Goal: Find specific page/section: Find specific page/section

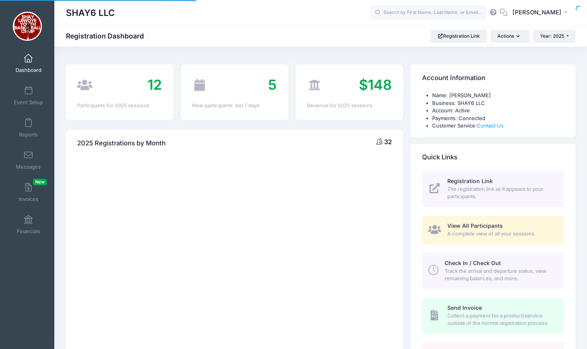
select select
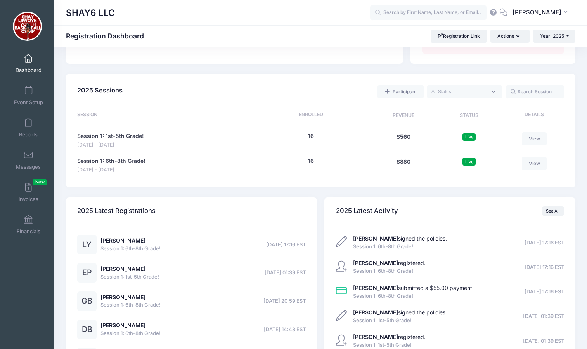
scroll to position [299, 0]
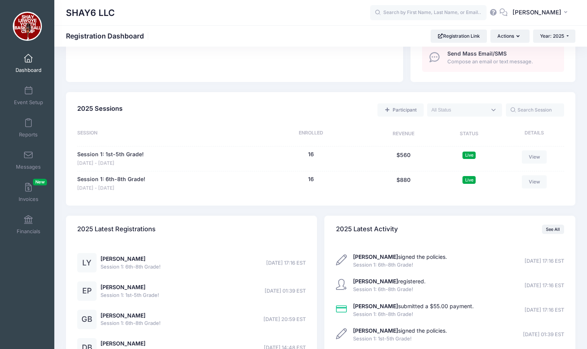
click at [548, 224] on div "See All" at bounding box center [553, 229] width 22 height 22
click at [551, 230] on link "See All" at bounding box center [553, 228] width 22 height 9
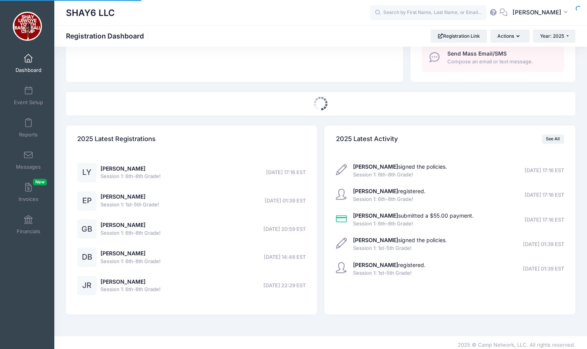
select select
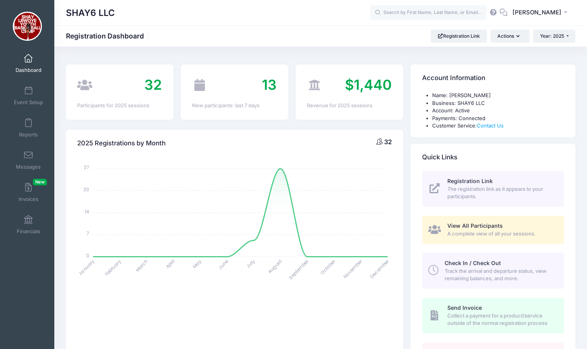
click at [86, 86] on icon at bounding box center [84, 85] width 15 height 12
click at [154, 89] on span "32" at bounding box center [152, 84] width 17 height 17
click at [23, 127] on link "Reports" at bounding box center [28, 127] width 37 height 27
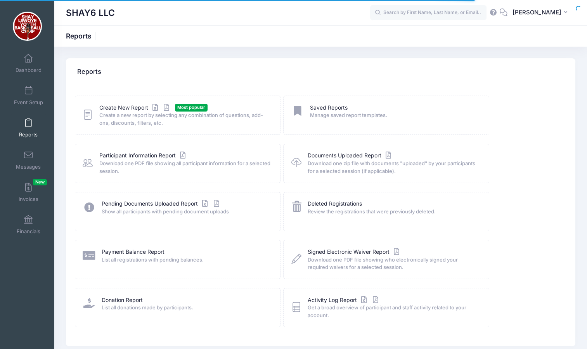
scroll to position [33, 0]
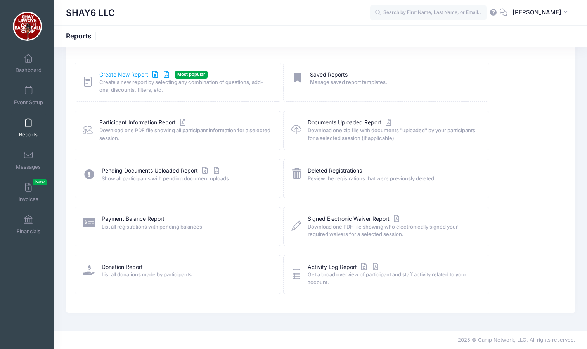
click at [120, 74] on link "Create New Report" at bounding box center [135, 75] width 72 height 8
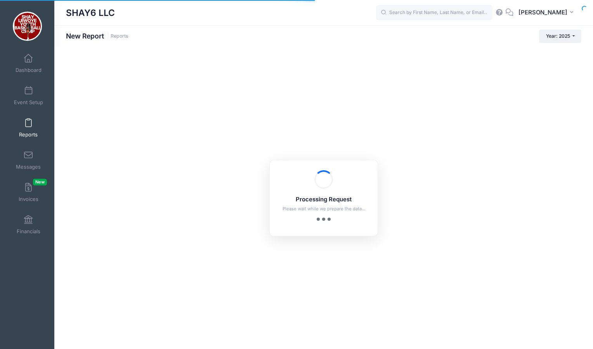
checkbox input "true"
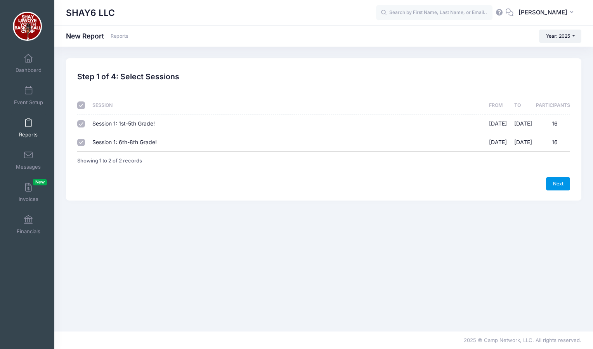
click at [546, 180] on link "Next" at bounding box center [558, 183] width 24 height 13
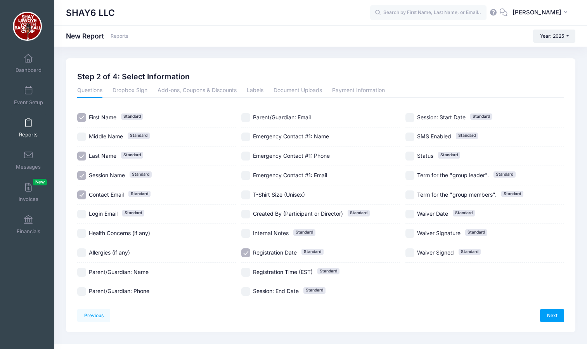
scroll to position [13, 0]
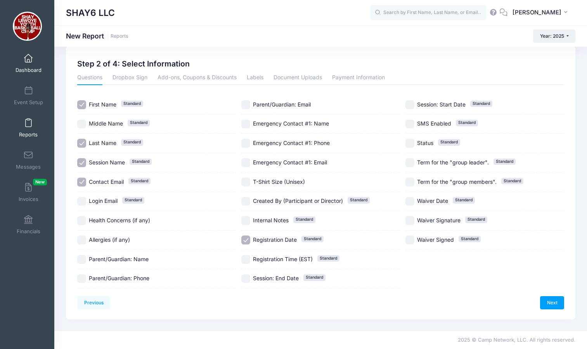
click at [28, 57] on span at bounding box center [28, 58] width 0 height 9
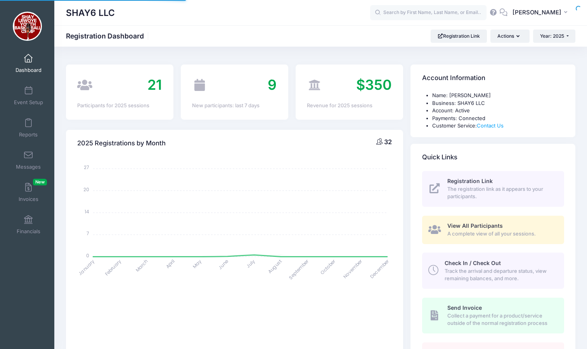
select select
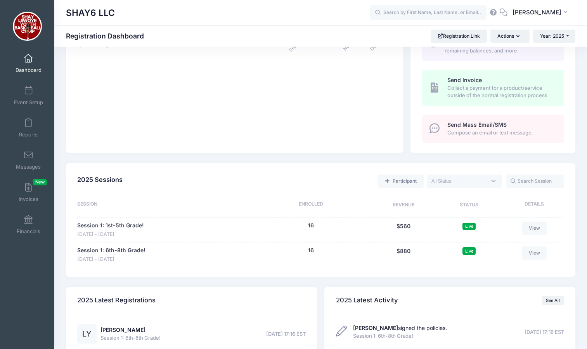
scroll to position [228, 0]
click at [487, 179] on textarea "Search" at bounding box center [459, 180] width 55 height 7
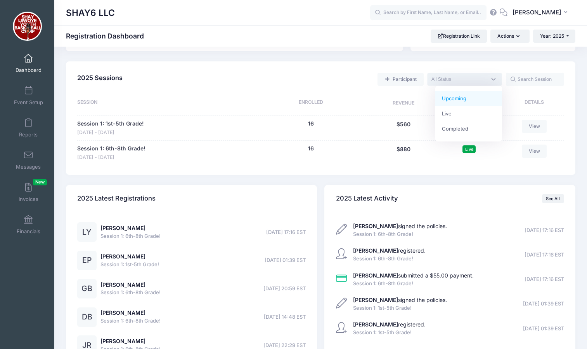
scroll to position [327, 0]
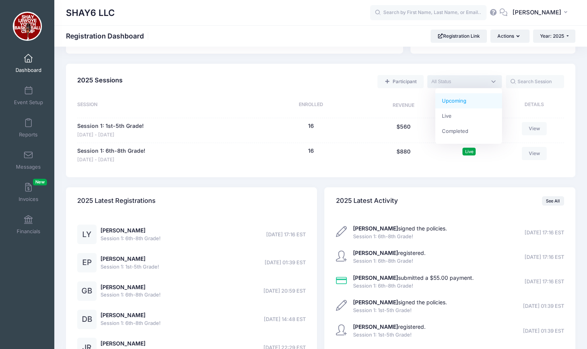
click at [327, 170] on div "2025 Sessions Participant Upcoming Live Completed Session Enrolled Revenue Stat…" at bounding box center [321, 121] width 510 height 114
click at [310, 127] on button "16" at bounding box center [311, 126] width 6 height 8
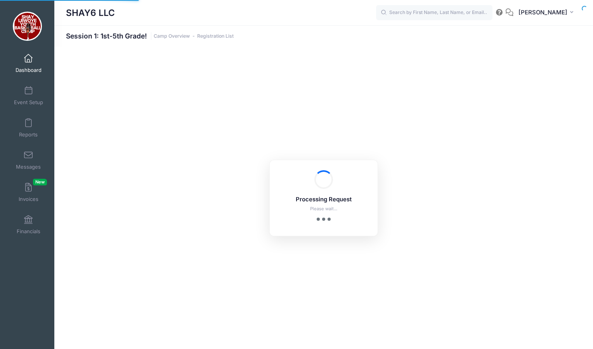
select select "10"
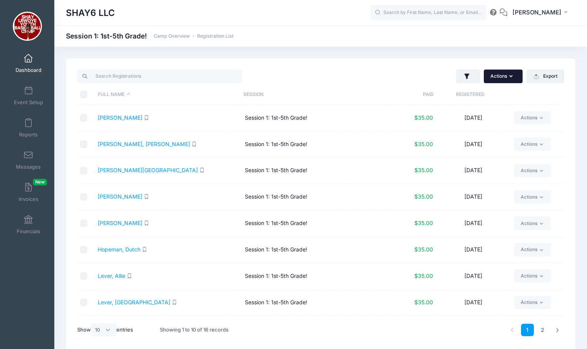
click at [506, 73] on button "Actions" at bounding box center [503, 76] width 39 height 13
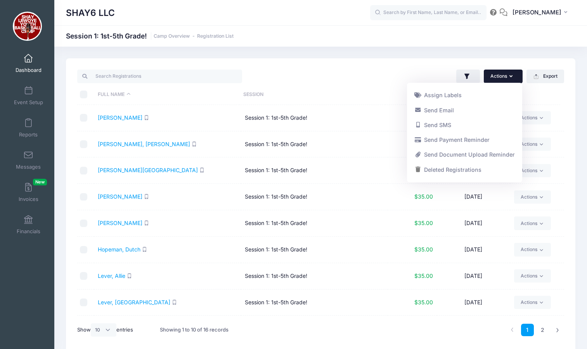
click at [374, 80] on div "Actions Assign Labels Send Email Send SMS Send Payment Reminder Send Document U…" at bounding box center [444, 76] width 247 height 16
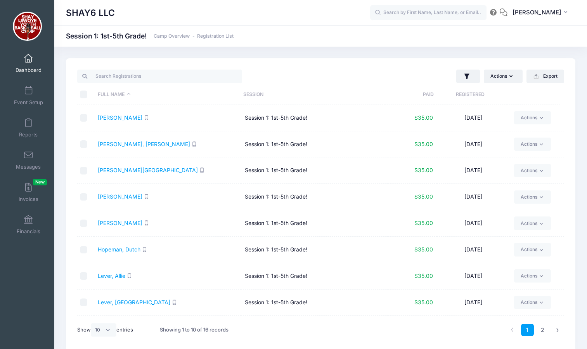
click at [475, 97] on th "Registered" at bounding box center [470, 94] width 73 height 21
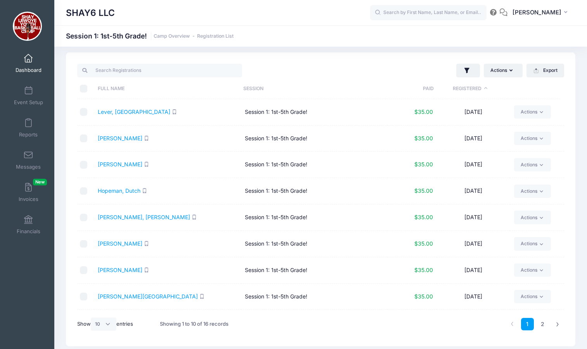
scroll to position [6, 0]
click at [120, 111] on link "Lever, London" at bounding box center [134, 111] width 73 height 7
click at [125, 140] on link "Werner, Harrison" at bounding box center [120, 137] width 45 height 7
click at [133, 139] on link "Werner, Harrison" at bounding box center [120, 137] width 45 height 7
click at [263, 180] on td "Session 1: 1st-5th Grade!" at bounding box center [314, 190] width 147 height 26
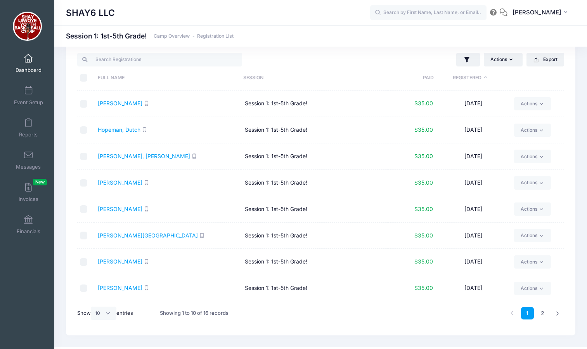
scroll to position [17, 0]
click at [145, 214] on td "Prefling, Michael" at bounding box center [167, 209] width 147 height 26
click at [121, 103] on link "Glynn, Urban" at bounding box center [120, 102] width 45 height 7
click at [126, 128] on link "Hopeman, Dutch" at bounding box center [119, 129] width 43 height 7
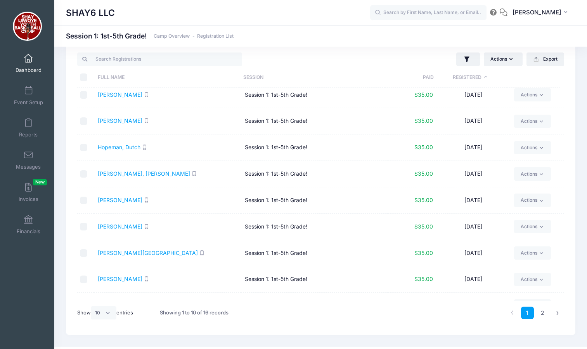
scroll to position [47, 0]
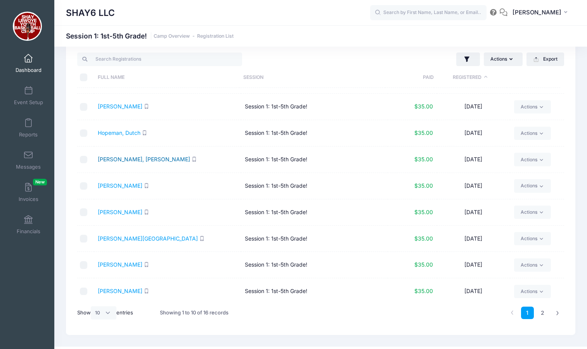
click at [118, 158] on link "Boyle, Connor" at bounding box center [144, 159] width 92 height 7
click at [119, 186] on link "Prefling, Jack" at bounding box center [120, 185] width 45 height 7
click at [108, 209] on link "Prefling, Michael" at bounding box center [120, 212] width 45 height 7
click at [110, 235] on link "Daley, Sofia" at bounding box center [148, 238] width 100 height 7
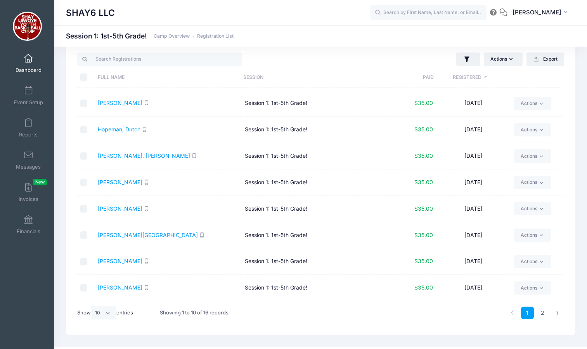
click at [121, 265] on td "Anderson, Elise" at bounding box center [167, 261] width 147 height 26
click at [122, 263] on link "Anderson, Elise" at bounding box center [120, 260] width 45 height 7
click at [120, 287] on link "Edinger, Ruby" at bounding box center [120, 287] width 45 height 7
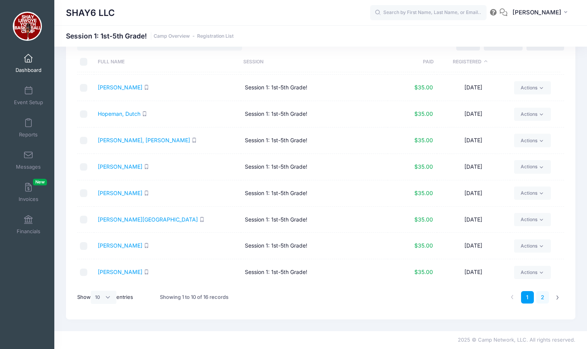
click at [546, 299] on link "2" at bounding box center [543, 297] width 13 height 13
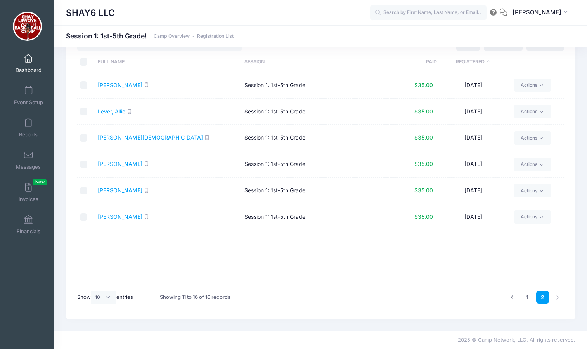
scroll to position [0, 0]
click at [114, 86] on link "Taylor, Tori" at bounding box center [120, 85] width 45 height 7
click at [110, 114] on link "Lever, Allie" at bounding box center [112, 111] width 28 height 7
click at [132, 137] on link "Woods, Christian" at bounding box center [150, 137] width 105 height 7
click at [127, 166] on link "Plencner, Charlie" at bounding box center [120, 163] width 45 height 7
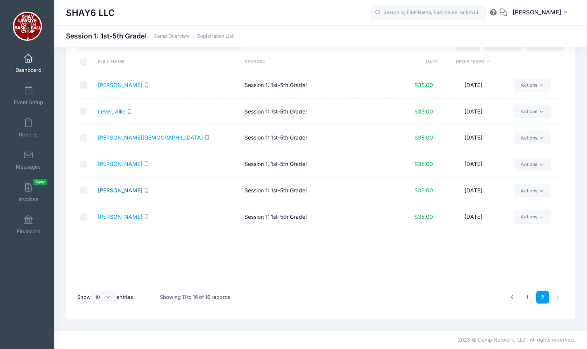
click at [116, 191] on link "Newell, Camila" at bounding box center [120, 190] width 45 height 7
click at [116, 216] on link "Pangilinan, Ella" at bounding box center [120, 216] width 45 height 7
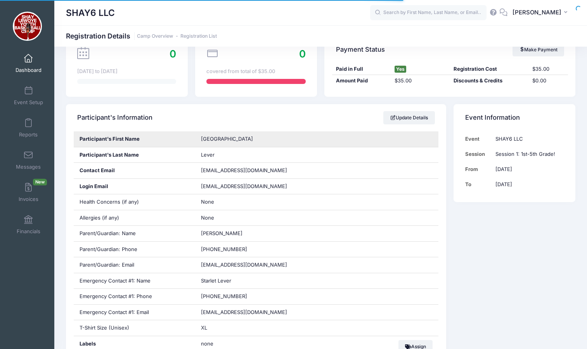
scroll to position [96, 0]
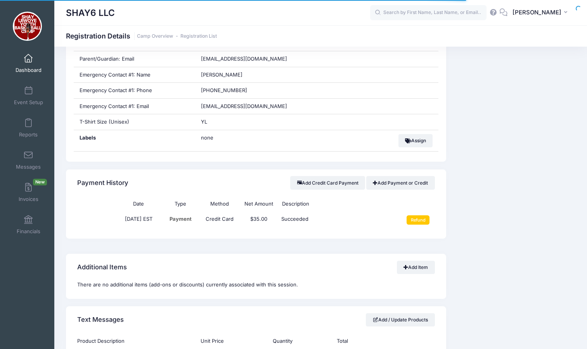
scroll to position [314, 0]
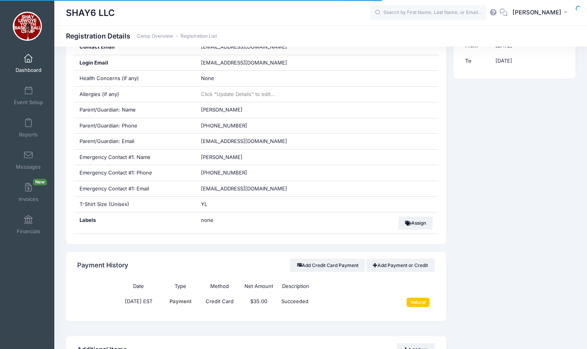
scroll to position [204, 0]
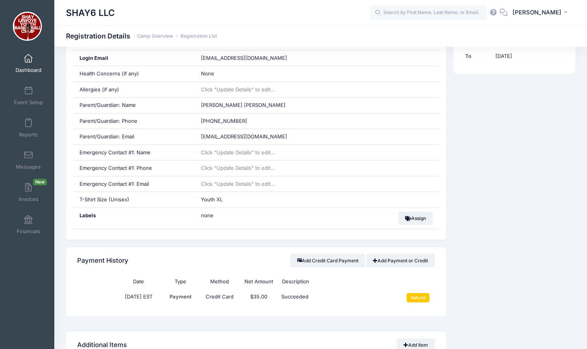
scroll to position [209, 0]
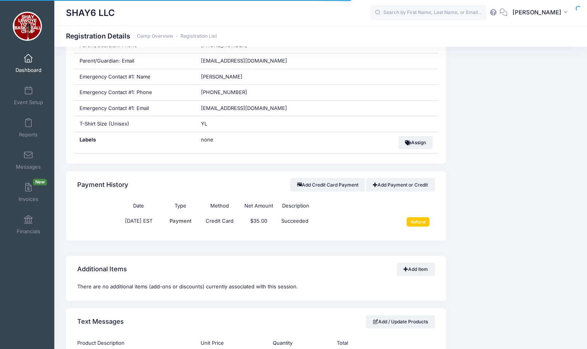
scroll to position [284, 0]
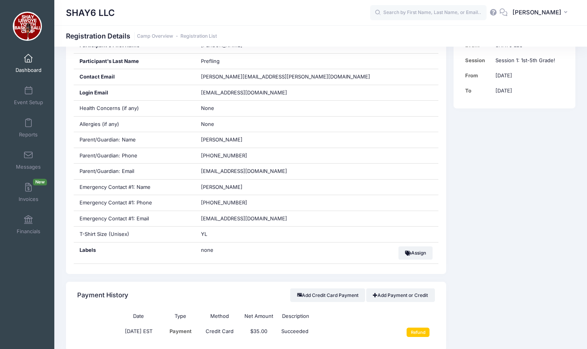
scroll to position [175, 0]
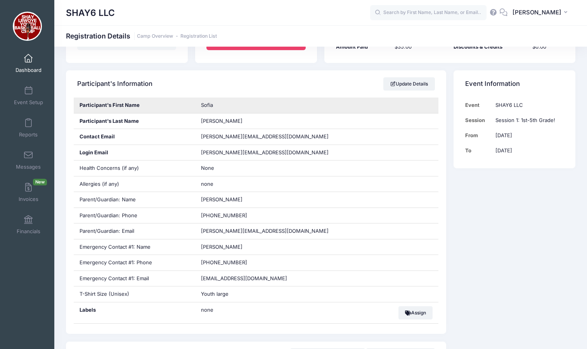
scroll to position [114, 0]
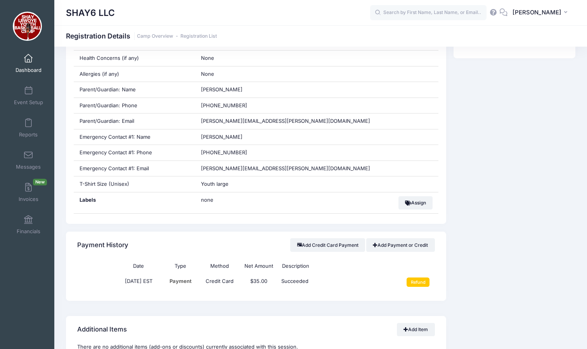
scroll to position [224, 0]
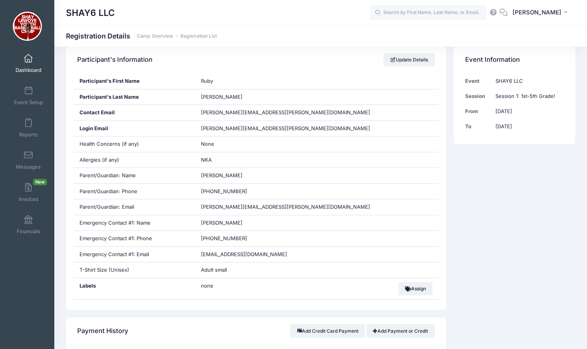
scroll to position [137, 0]
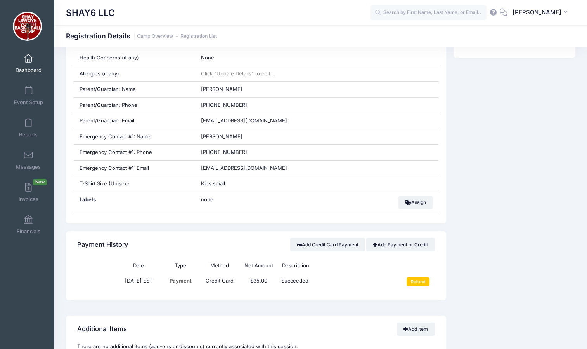
scroll to position [225, 0]
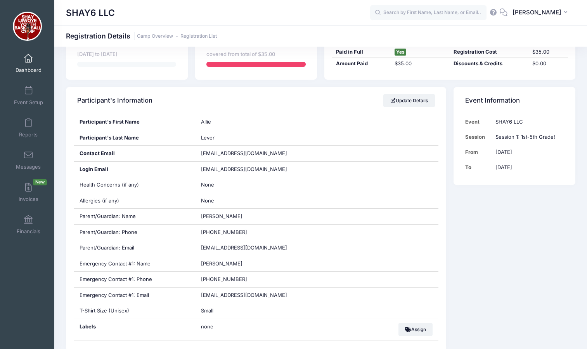
scroll to position [97, 0]
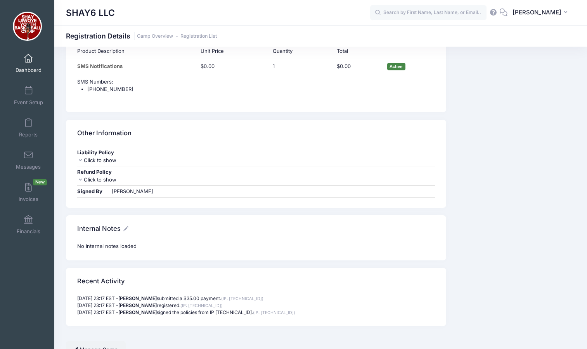
scroll to position [614, 0]
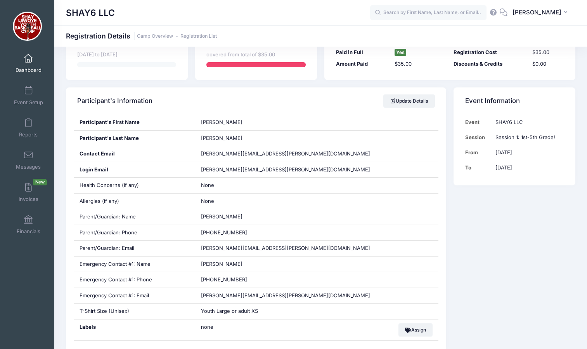
scroll to position [97, 0]
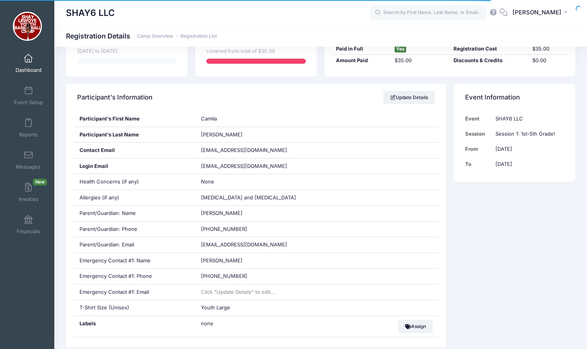
scroll to position [101, 0]
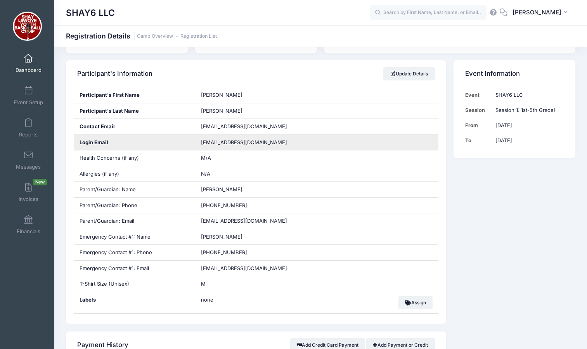
scroll to position [123, 0]
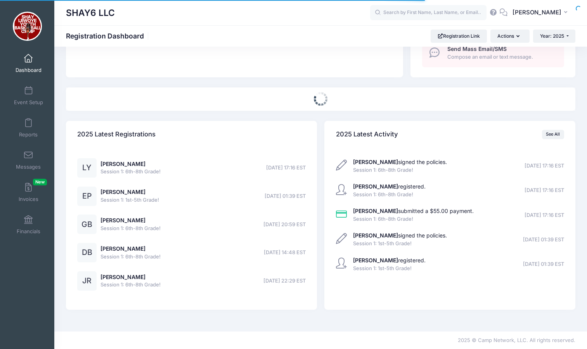
select select
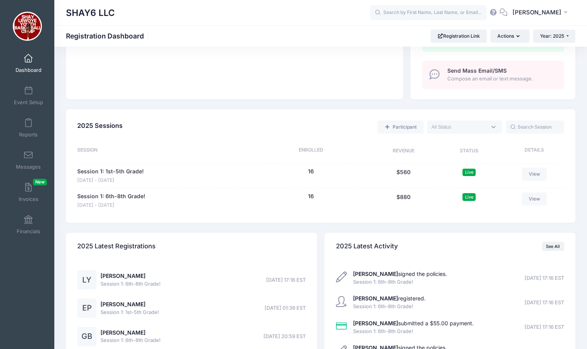
scroll to position [276, 0]
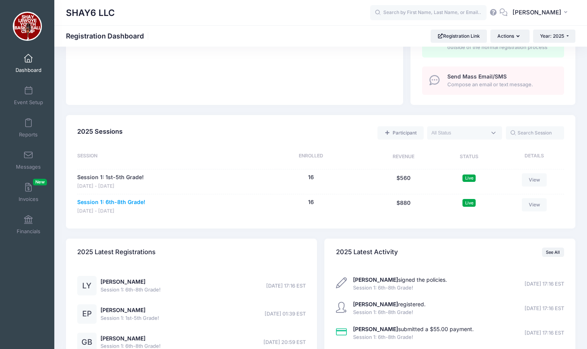
click at [118, 201] on link "Session 1: 6th-8th Grade!" at bounding box center [111, 202] width 68 height 8
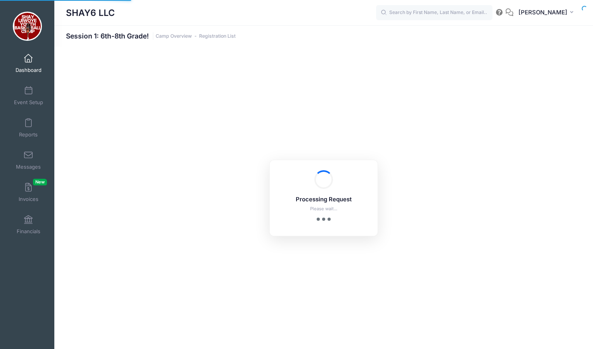
select select "10"
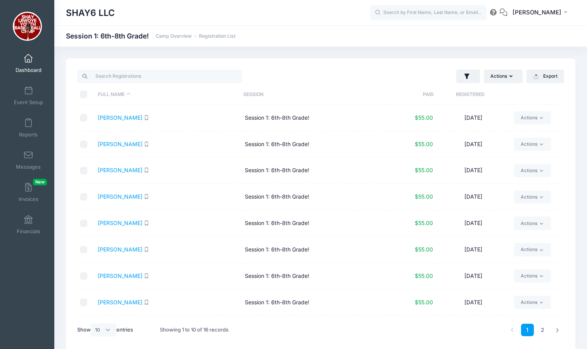
click at [469, 96] on th "Registered" at bounding box center [470, 94] width 73 height 21
click at [137, 119] on link "[PERSON_NAME]" at bounding box center [120, 117] width 45 height 7
click at [107, 142] on link "[PERSON_NAME]" at bounding box center [120, 144] width 45 height 7
click at [103, 168] on link "[PERSON_NAME]" at bounding box center [120, 170] width 45 height 7
click at [146, 198] on link "Ogundele, Oluwatomilola" at bounding box center [129, 196] width 63 height 7
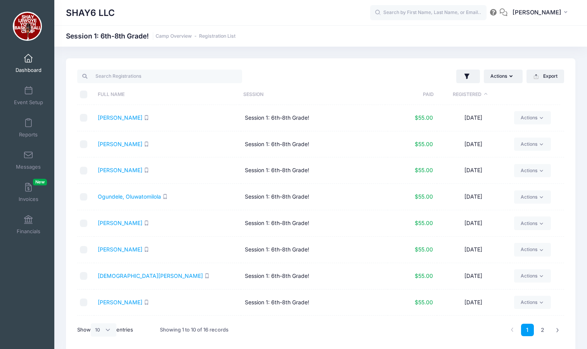
scroll to position [24, 0]
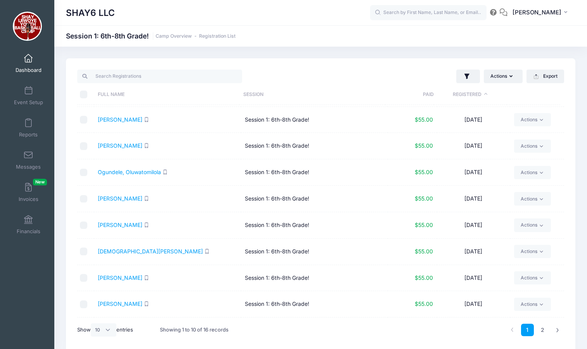
click at [178, 202] on td "Rivera, Avery" at bounding box center [167, 199] width 147 height 26
click at [118, 199] on link "Rivera, Avery" at bounding box center [120, 198] width 45 height 7
click at [120, 224] on link "Buckey, Amarie" at bounding box center [120, 224] width 45 height 7
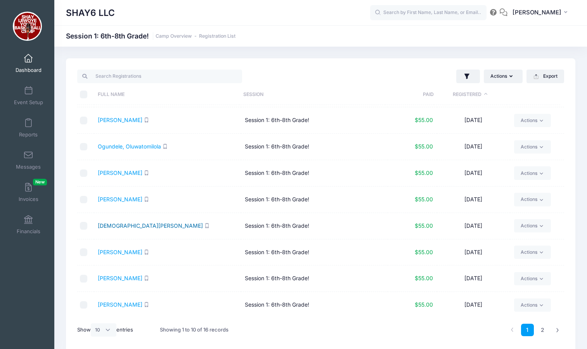
click at [129, 222] on link "Muhammad, Daniel" at bounding box center [150, 225] width 105 height 7
click at [126, 254] on link "Mesinas, Julianna" at bounding box center [120, 251] width 45 height 7
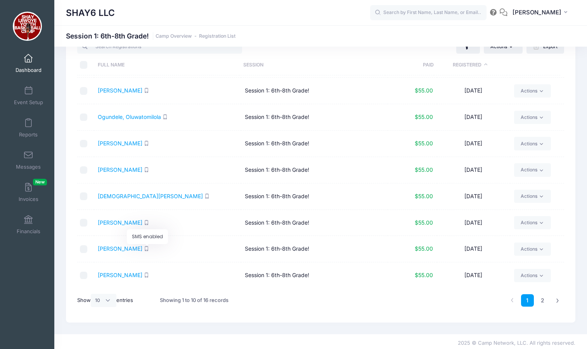
scroll to position [30, 0]
click at [126, 248] on link "Gonzalez, Liviana" at bounding box center [120, 247] width 45 height 7
click at [114, 275] on link "Leonard, Kinley" at bounding box center [120, 274] width 45 height 7
click at [544, 296] on link "2" at bounding box center [543, 299] width 13 height 13
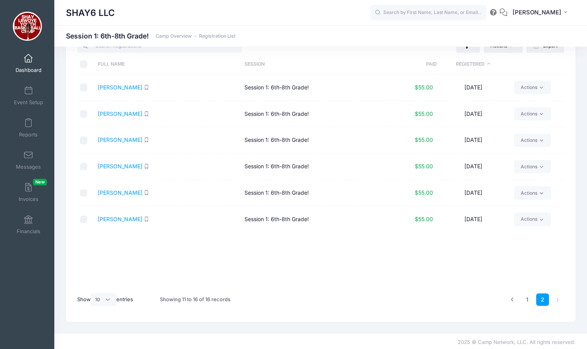
scroll to position [0, 0]
click at [140, 89] on link "Alexander, Elizabeth" at bounding box center [120, 87] width 45 height 7
click at [114, 112] on link "Droege, Selena" at bounding box center [120, 113] width 45 height 7
click at [122, 139] on link "Ragains, Jacob" at bounding box center [120, 139] width 45 height 7
click at [108, 190] on link "Barriga, Gia" at bounding box center [120, 192] width 45 height 7
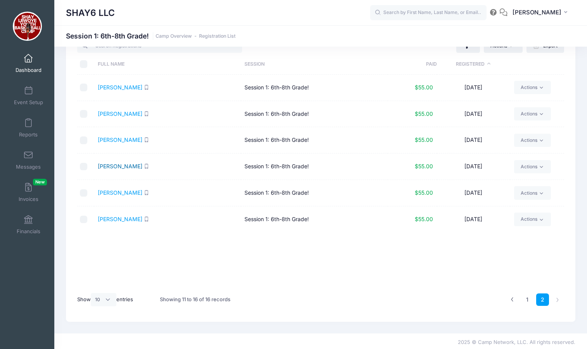
click at [119, 169] on link "Buhr, Delilah" at bounding box center [120, 166] width 45 height 7
click at [119, 219] on link "Yates, Lilah" at bounding box center [120, 218] width 45 height 7
click at [28, 61] on span at bounding box center [28, 58] width 0 height 9
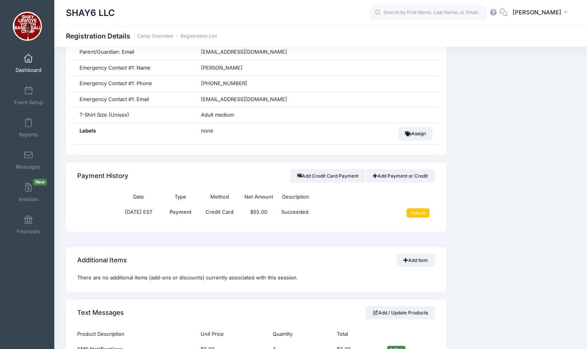
scroll to position [294, 0]
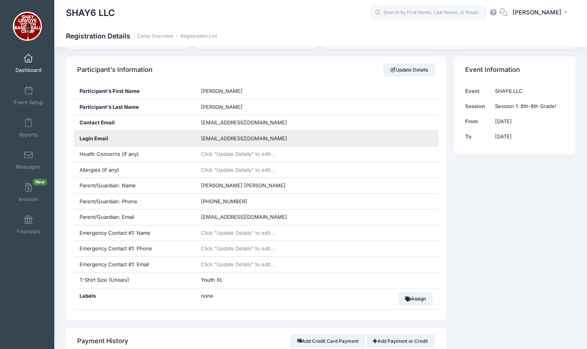
scroll to position [264, 0]
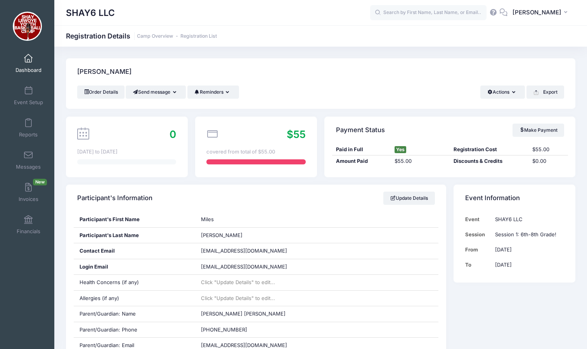
click at [103, 168] on div "0 Sep 1st to Sep 1st" at bounding box center [127, 146] width 122 height 61
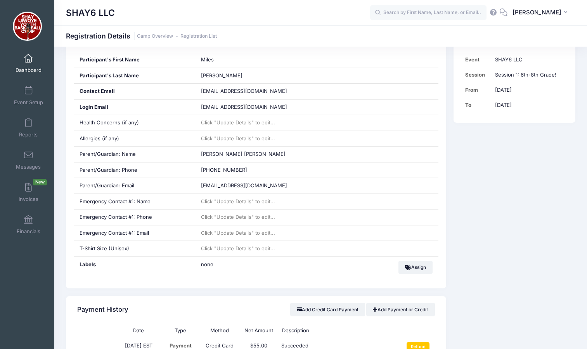
scroll to position [159, 0]
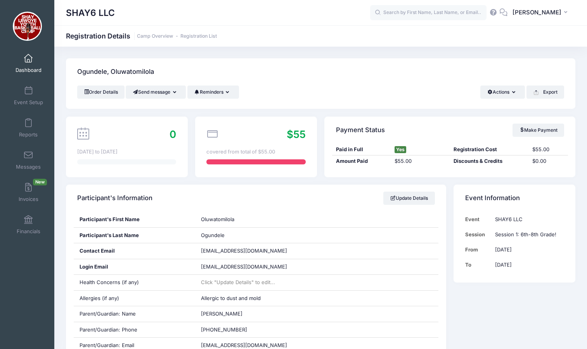
click at [146, 198] on h4 "Participant's Information" at bounding box center [114, 198] width 75 height 22
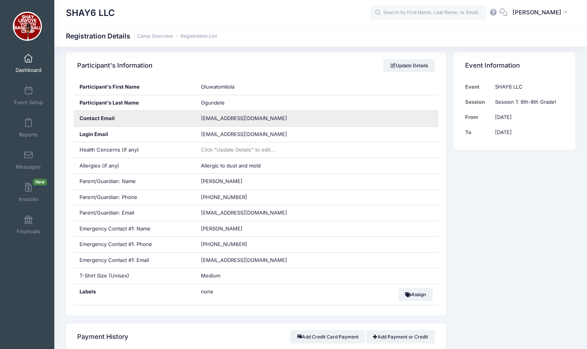
scroll to position [133, 0]
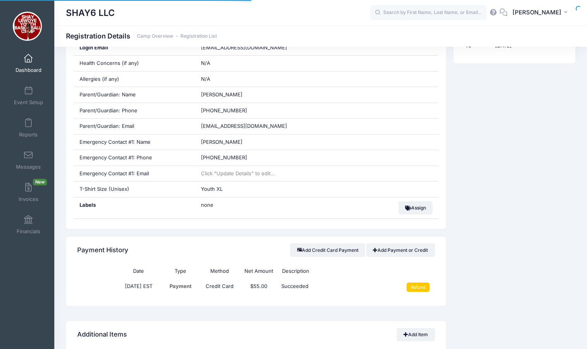
scroll to position [229, 0]
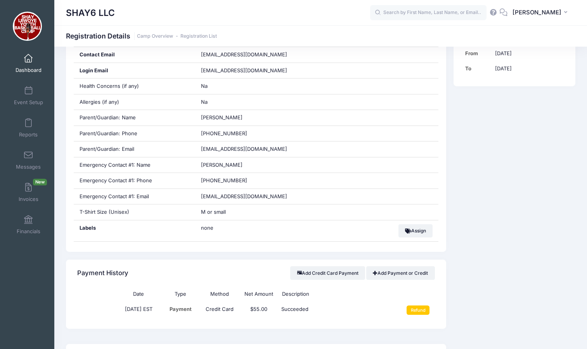
scroll to position [198, 0]
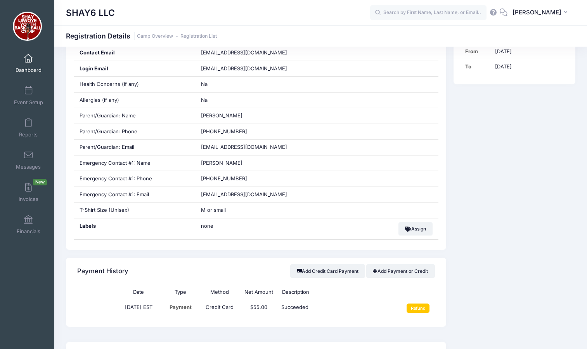
click at [120, 224] on div "Labels" at bounding box center [135, 228] width 122 height 21
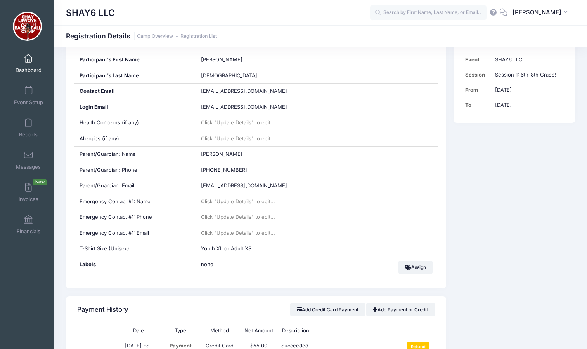
scroll to position [161, 0]
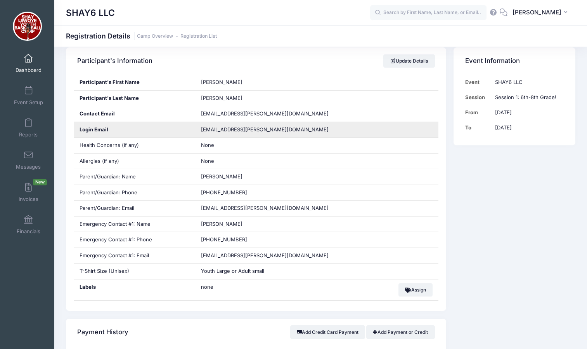
scroll to position [138, 0]
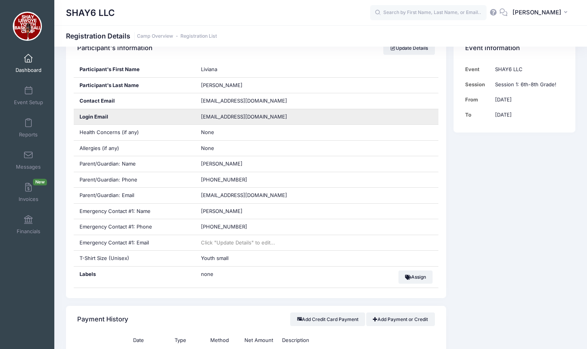
scroll to position [151, 0]
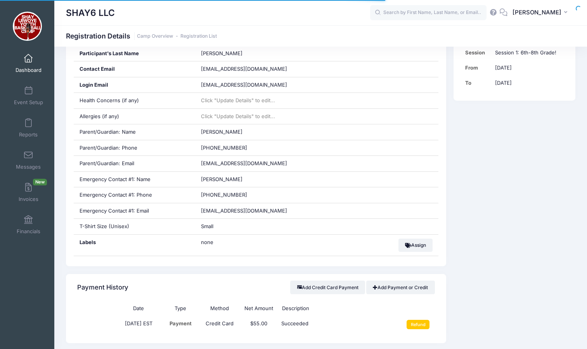
scroll to position [185, 0]
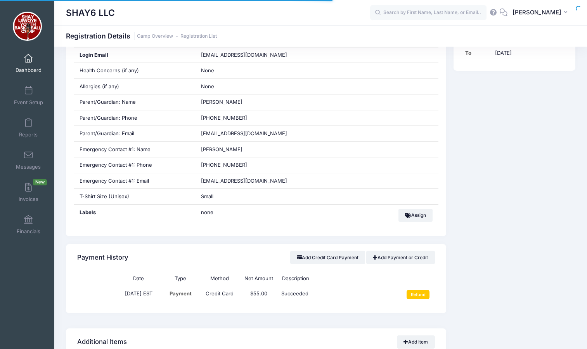
scroll to position [217, 0]
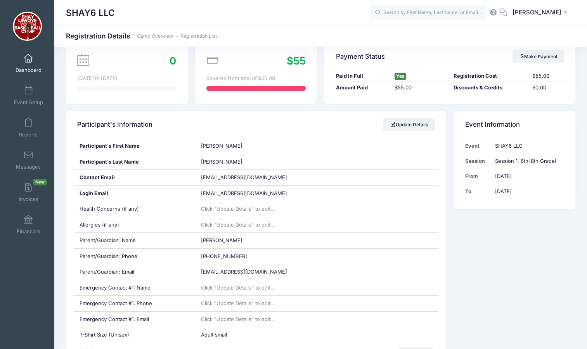
scroll to position [74, 0]
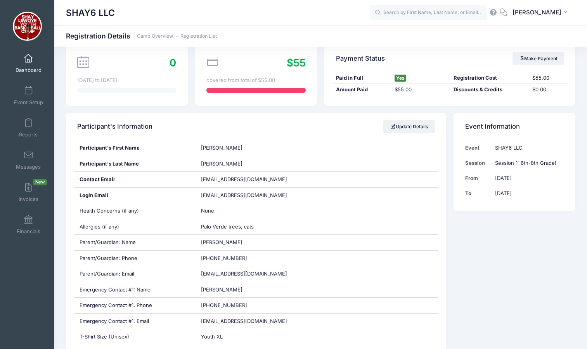
scroll to position [73, 0]
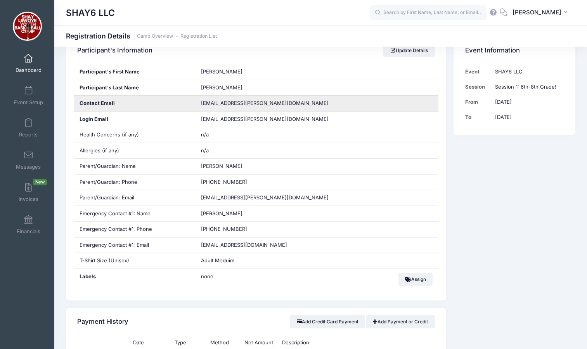
scroll to position [147, 0]
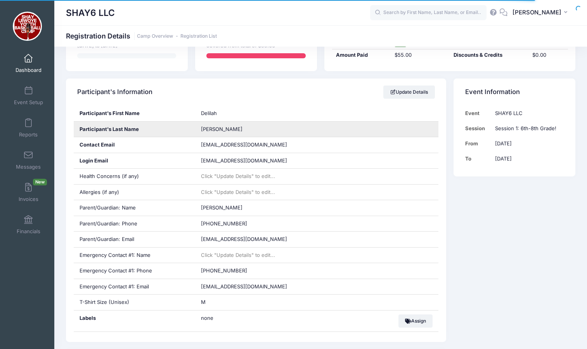
scroll to position [143, 0]
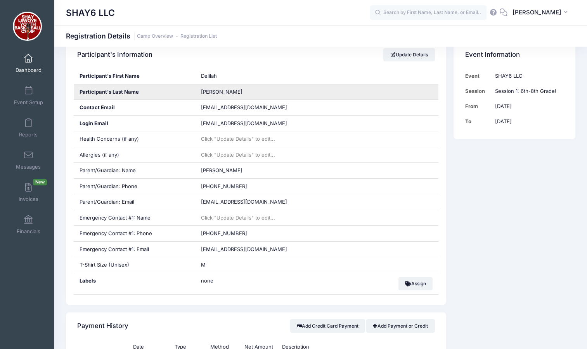
click at [316, 236] on div "(480) 294-0630" at bounding box center [316, 234] width 243 height 16
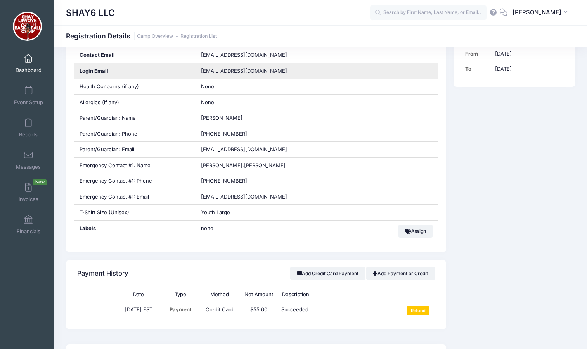
scroll to position [196, 0]
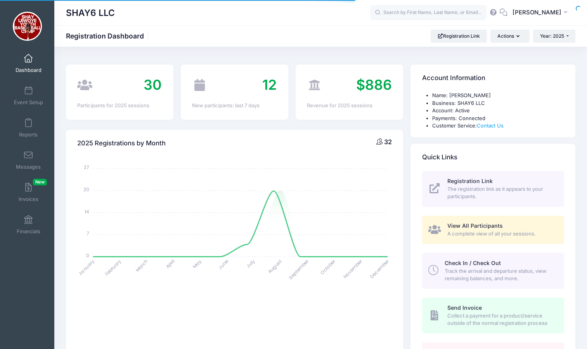
select select
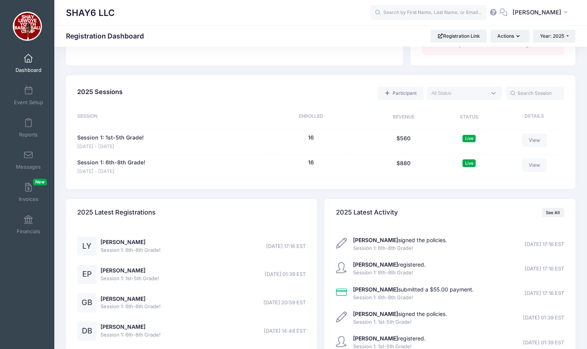
scroll to position [321, 0]
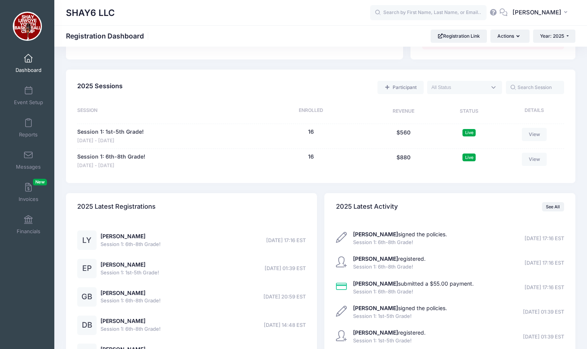
click at [303, 187] on div "2025 Latest Registrations LY [PERSON_NAME] Session 1: 6th-8th Grade! [DATE] 17:…" at bounding box center [321, 282] width 518 height 199
